Goal: Transaction & Acquisition: Purchase product/service

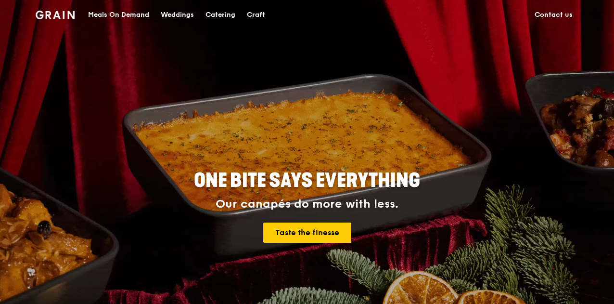
click at [125, 15] on div "Meals On Demand" at bounding box center [118, 14] width 61 height 29
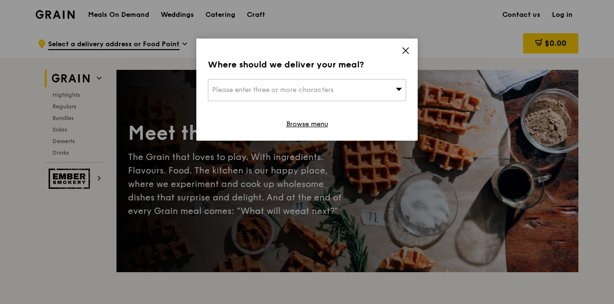
click at [292, 84] on div "Please enter three or more characters" at bounding box center [307, 90] width 198 height 22
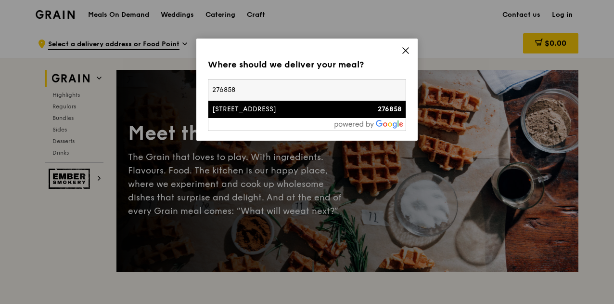
type input "276858"
click at [343, 107] on div "[STREET_ADDRESS]" at bounding box center [283, 109] width 142 height 10
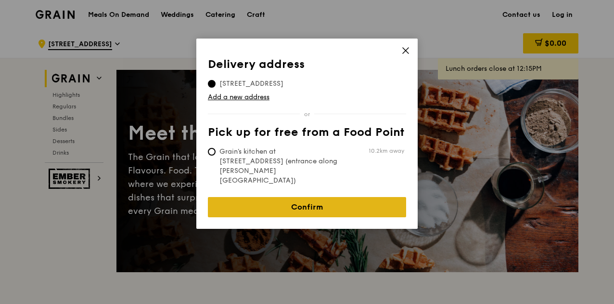
click at [311, 197] on link "Confirm" at bounding box center [307, 207] width 198 height 20
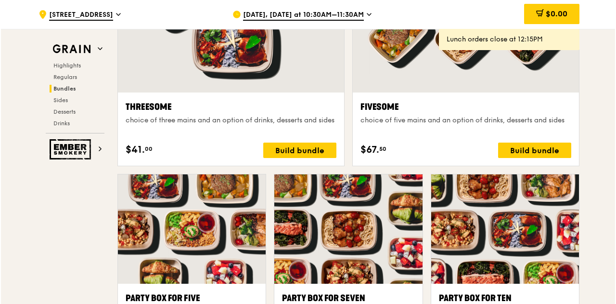
scroll to position [1876, 0]
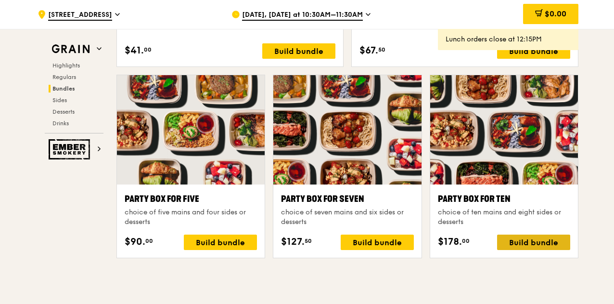
click at [530, 239] on div "Build bundle" at bounding box center [533, 241] width 73 height 15
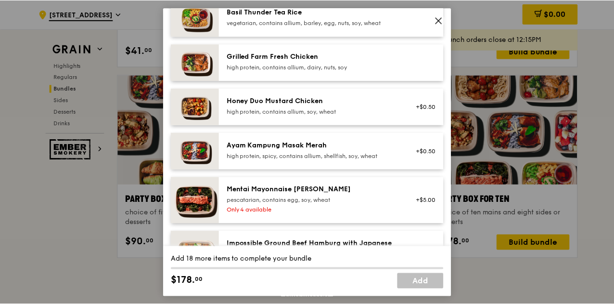
scroll to position [337, 0]
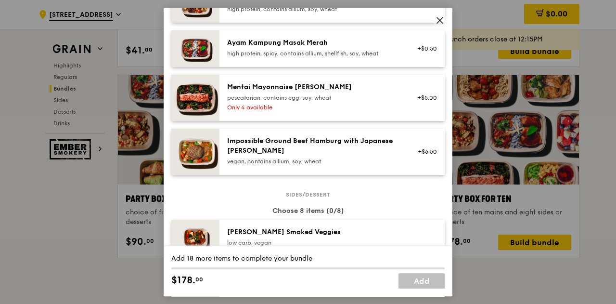
click at [442, 14] on span at bounding box center [439, 19] width 13 height 13
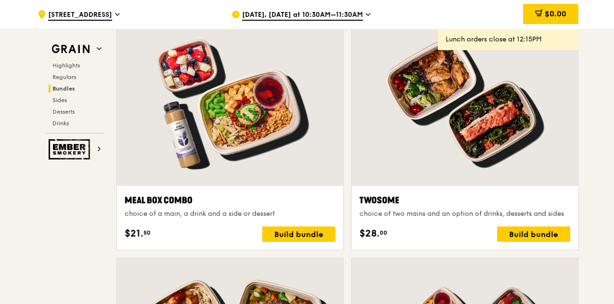
scroll to position [1443, 0]
